Goal: Navigation & Orientation: Find specific page/section

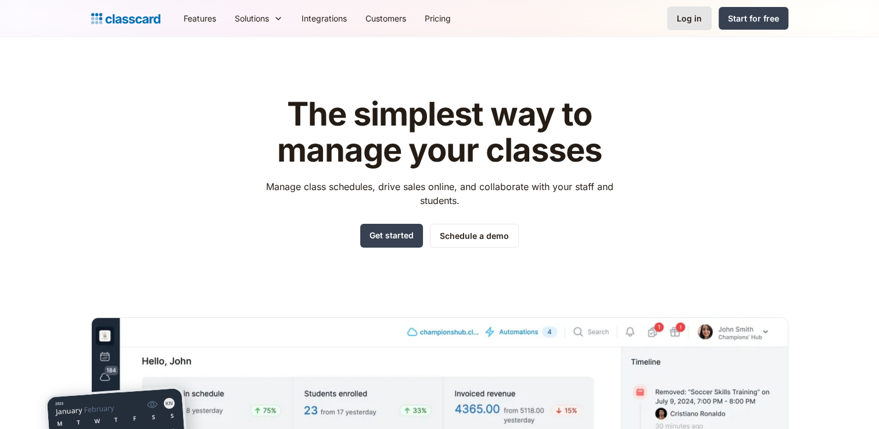
click at [691, 20] on div "Log in" at bounding box center [689, 18] width 25 height 12
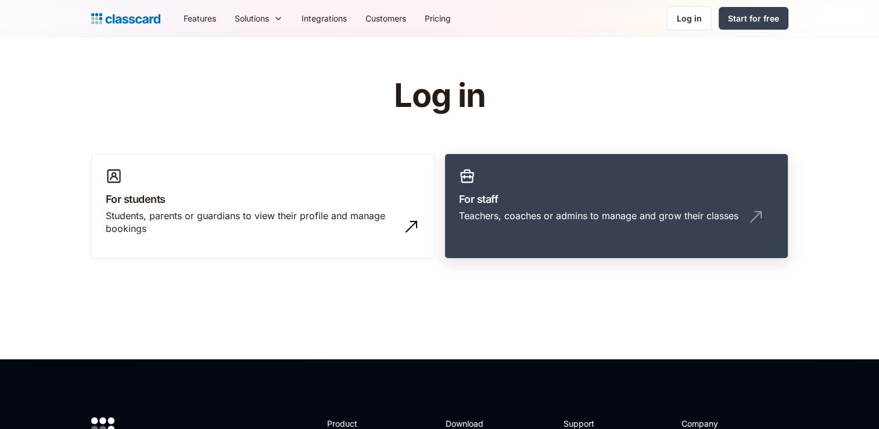
click at [558, 199] on h3 "For staff" at bounding box center [616, 199] width 315 height 16
